Goal: Transaction & Acquisition: Subscribe to service/newsletter

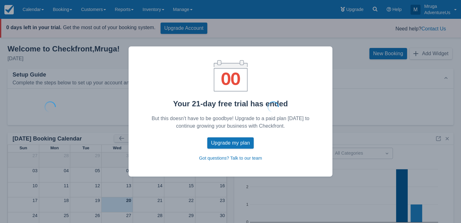
click at [333, 177] on div "Your 21-day free trial has ended But this doesn't have to be goodbye! Upgrade t…" at bounding box center [230, 111] width 461 height 223
click at [347, 186] on div "Your 21-day free trial has ended But this doesn't have to be goodbye! Upgrade t…" at bounding box center [230, 111] width 461 height 223
click at [286, 145] on div "Upgrade my plan" at bounding box center [230, 142] width 169 height 21
click at [284, 102] on div at bounding box center [273, 106] width 350 height 31
click at [368, 92] on div at bounding box center [273, 106] width 350 height 31
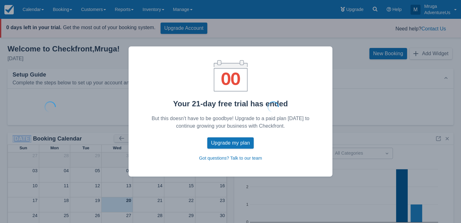
click at [368, 92] on div at bounding box center [273, 106] width 350 height 31
click at [84, 93] on div at bounding box center [50, 106] width 75 height 31
click at [41, 27] on div "Your 21-day free trial has ended But this doesn't have to be goodbye! Upgrade t…" at bounding box center [230, 111] width 461 height 223
click at [188, 17] on div "Your 21-day free trial has ended But this doesn't have to be goodbye! Upgrade t…" at bounding box center [230, 111] width 461 height 223
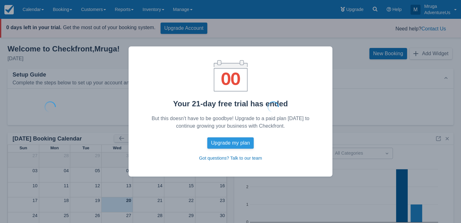
click at [236, 144] on button "Upgrade my plan" at bounding box center [230, 142] width 46 height 11
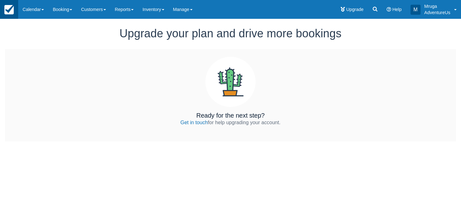
click at [8, 12] on img at bounding box center [8, 9] width 9 height 9
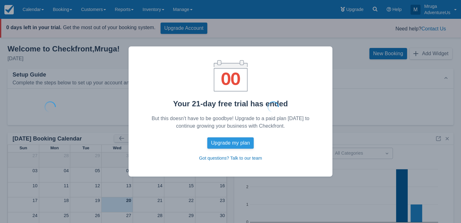
click at [227, 142] on button "Upgrade my plan" at bounding box center [230, 142] width 46 height 11
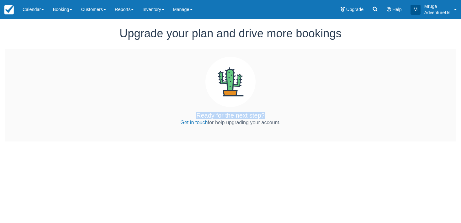
drag, startPoint x: 195, startPoint y: 114, endPoint x: 316, endPoint y: 114, distance: 121.0
click at [316, 114] on div "Ready for the next step? Get in touch for help upgrading your account." at bounding box center [230, 95] width 451 height 92
